Goal: Task Accomplishment & Management: Manage account settings

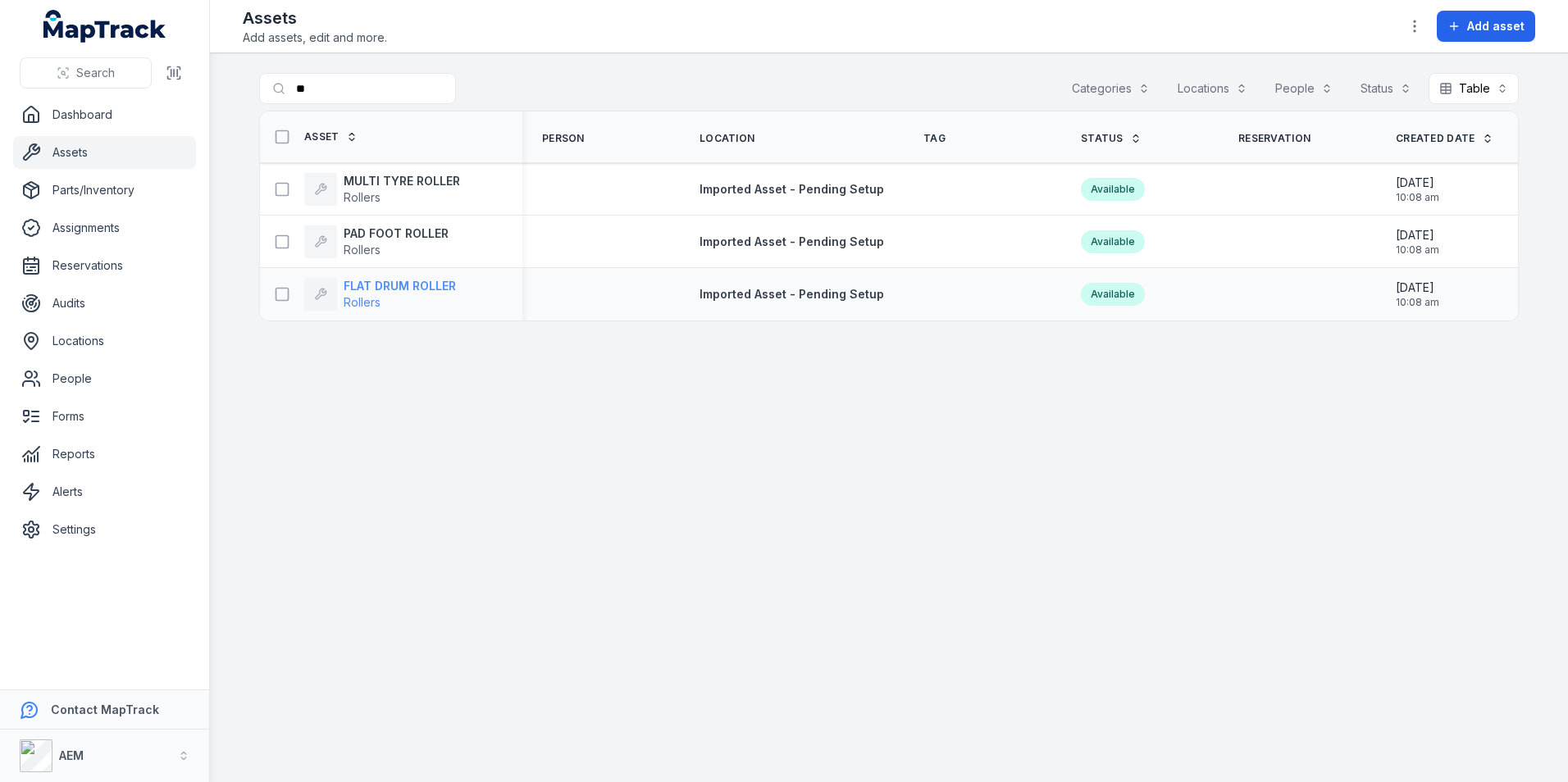
click at [400, 295] on span "Rollers" at bounding box center [399, 303] width 112 height 17
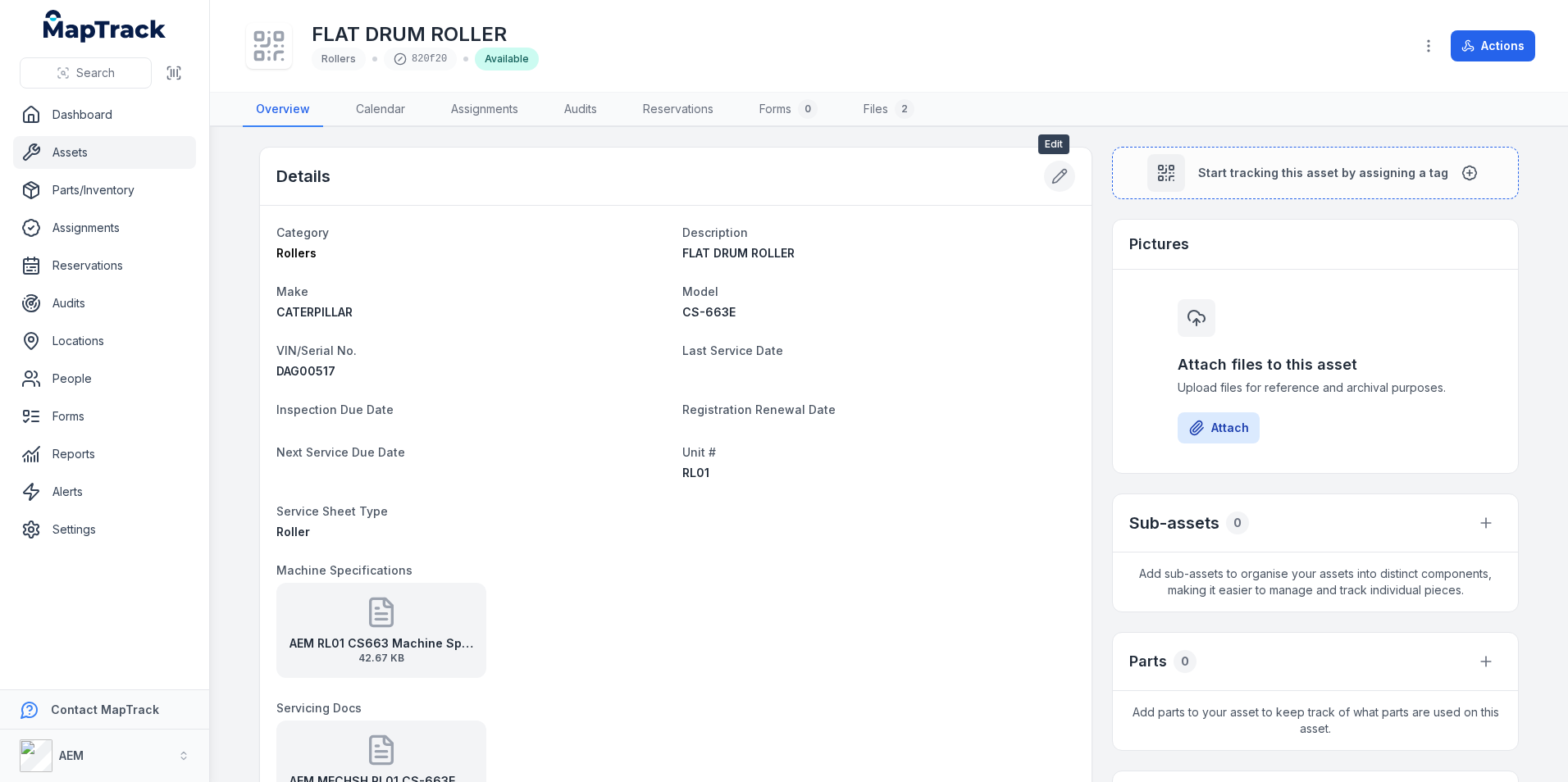
click at [1052, 181] on icon at bounding box center [1060, 176] width 17 height 17
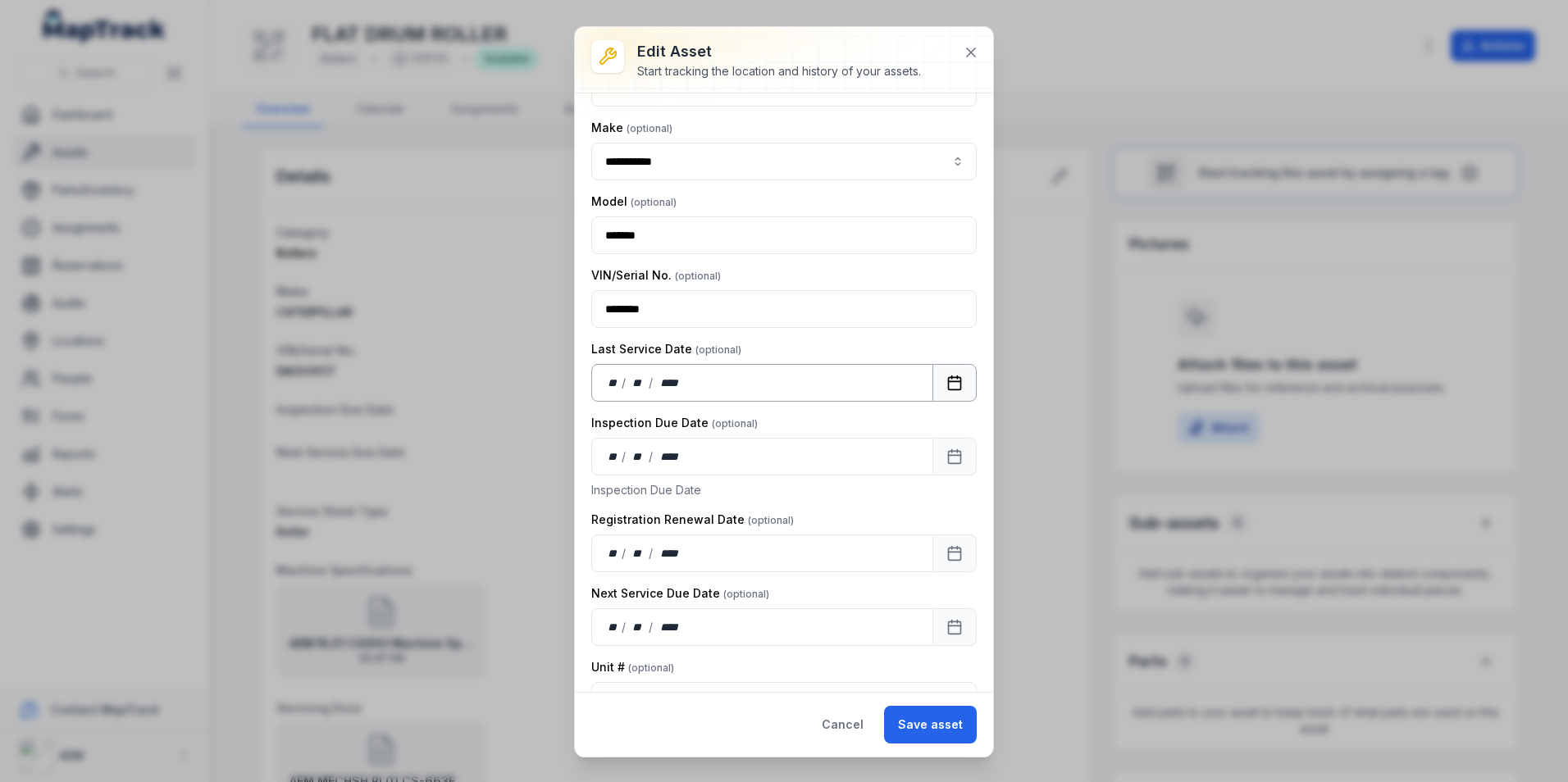
scroll to position [164, 0]
click at [613, 375] on div "**" at bounding box center [613, 382] width 17 height 17
click at [623, 375] on div "/" at bounding box center [625, 382] width 6 height 17
click at [946, 716] on button "Save asset" at bounding box center [930, 725] width 93 height 38
